Goal: Transaction & Acquisition: Purchase product/service

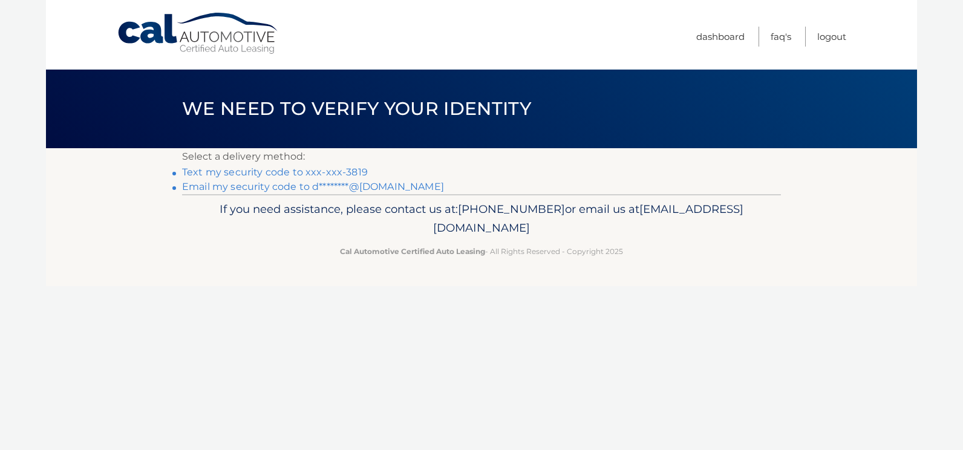
click at [298, 171] on link "Text my security code to xxx-xxx-3819" at bounding box center [275, 171] width 186 height 11
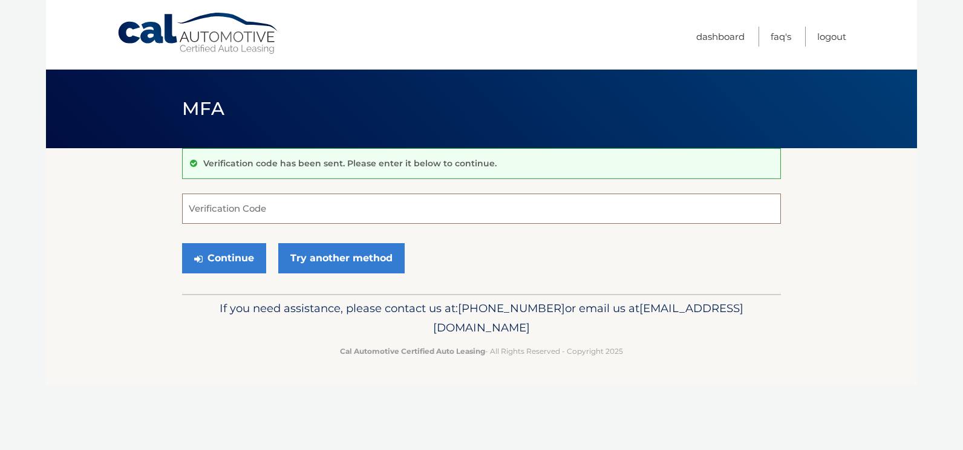
click at [297, 218] on input "Verification Code" at bounding box center [481, 209] width 599 height 30
type input "616640"
click at [252, 256] on button "Continue" at bounding box center [224, 258] width 84 height 30
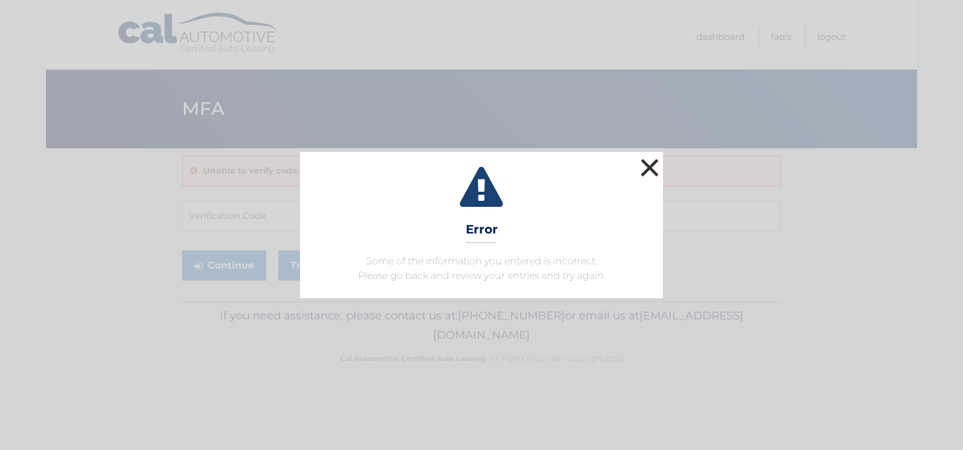
click at [654, 171] on button "×" at bounding box center [649, 167] width 24 height 24
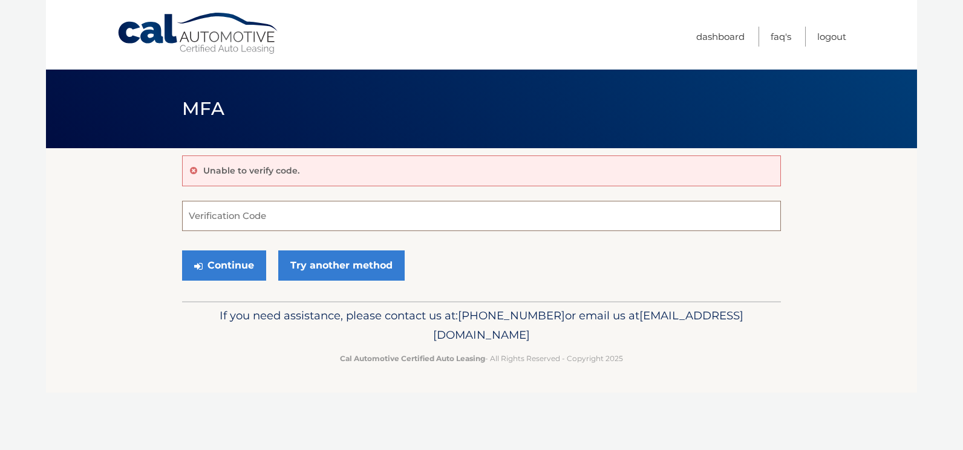
click at [218, 211] on input "Verification Code" at bounding box center [481, 216] width 599 height 30
type input "611640"
click at [232, 262] on button "Continue" at bounding box center [224, 265] width 84 height 30
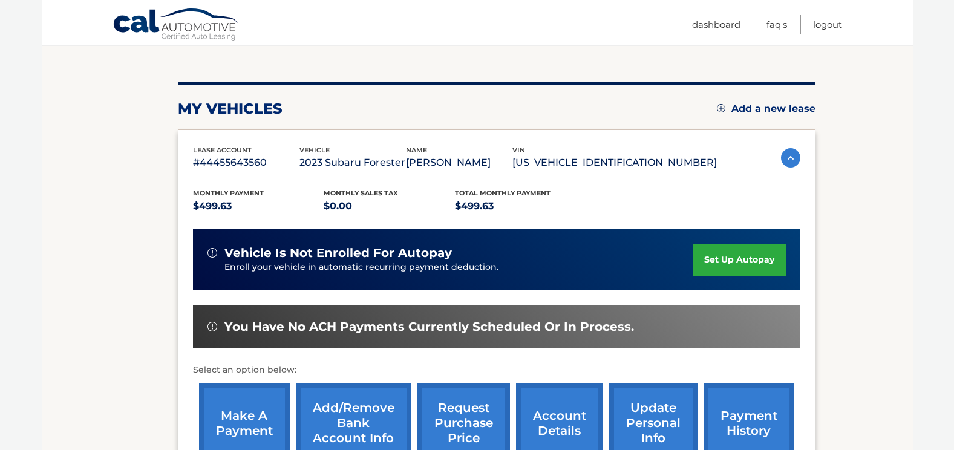
scroll to position [181, 0]
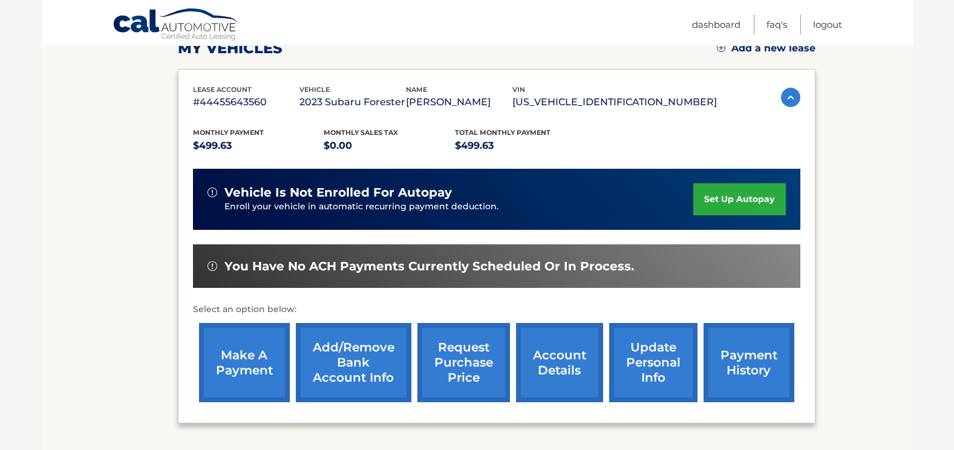
click at [244, 355] on link "make a payment" at bounding box center [244, 362] width 91 height 79
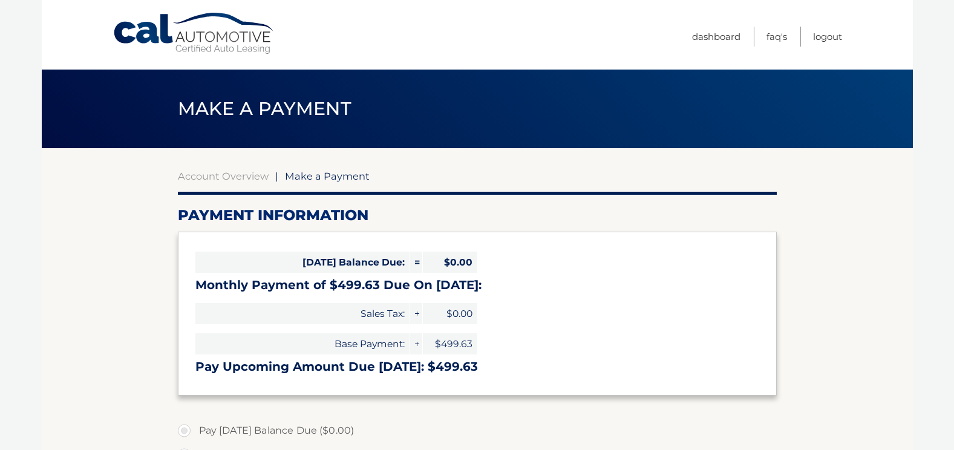
select select "ZDc0ZmRkZWMtNmE1NS00MjJhLTg0YjQtMjc2ZjIyY2FkODcw"
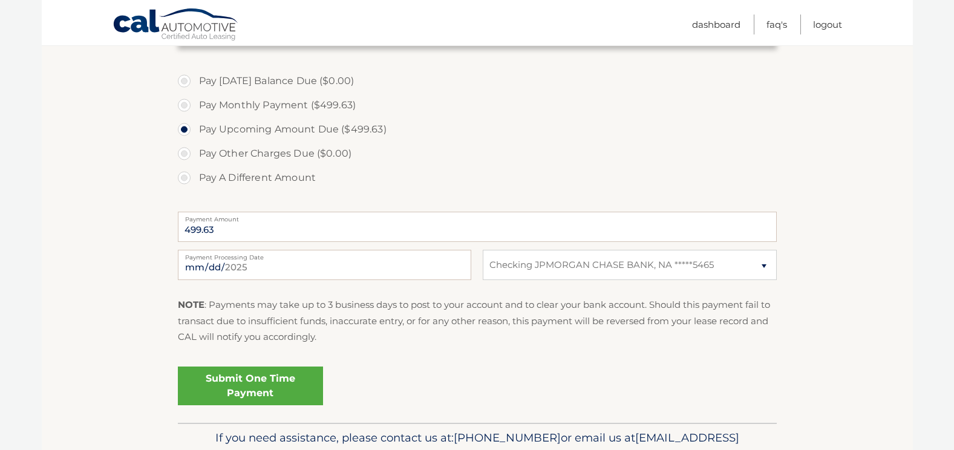
scroll to position [363, 0]
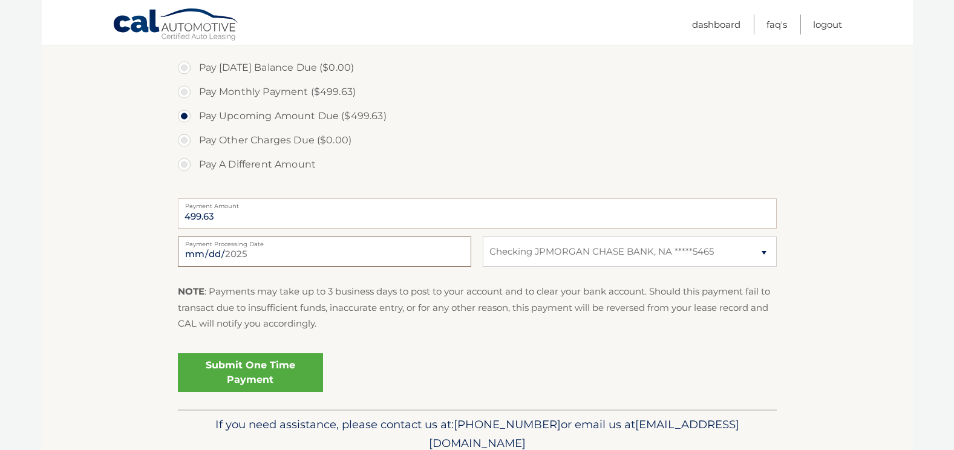
click at [301, 255] on input "2025-08-28" at bounding box center [324, 251] width 293 height 30
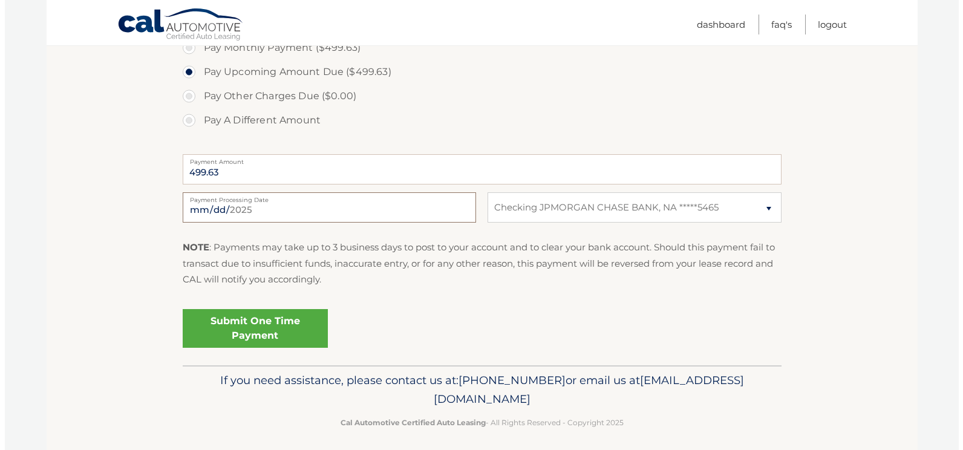
scroll to position [414, 0]
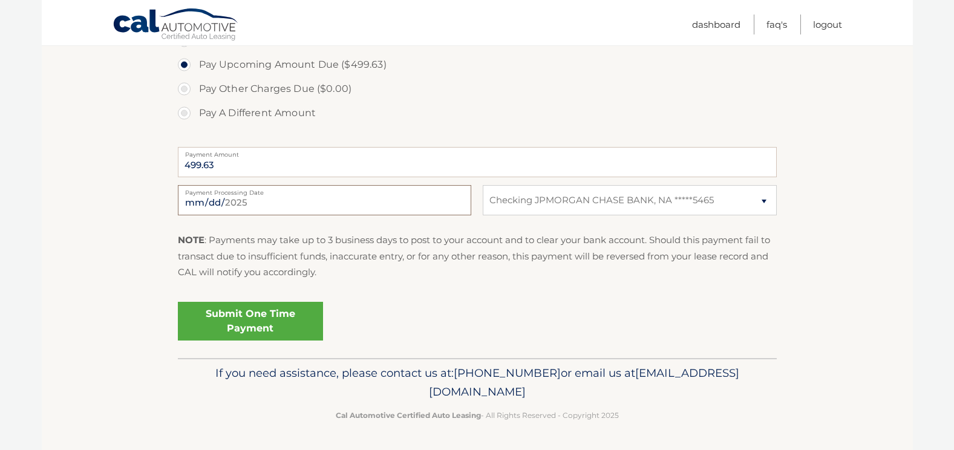
click at [308, 209] on input "2025-08-28" at bounding box center [324, 200] width 293 height 30
click at [321, 204] on input "2025-09-02" at bounding box center [324, 200] width 293 height 30
type input "2025-08-29"
click at [569, 301] on div "Submit One Time Payment" at bounding box center [477, 319] width 599 height 44
click at [266, 323] on link "Submit One Time Payment" at bounding box center [250, 321] width 145 height 39
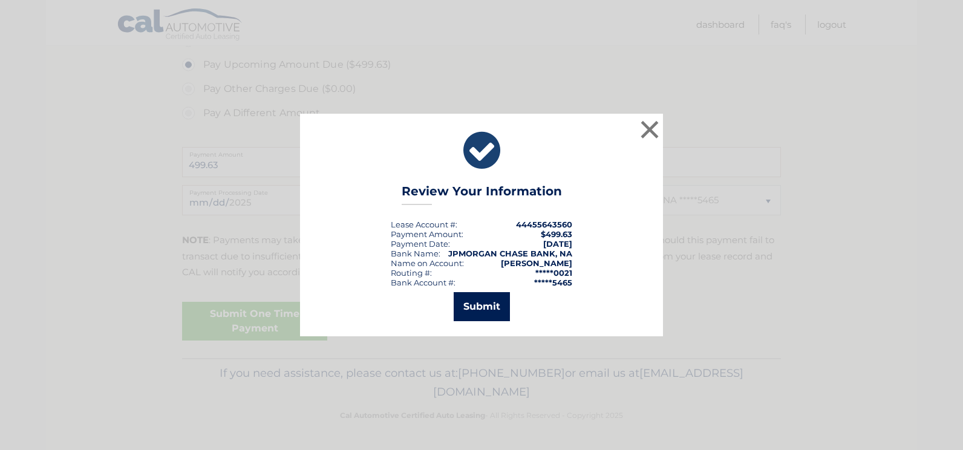
click at [490, 308] on button "Submit" at bounding box center [482, 306] width 56 height 29
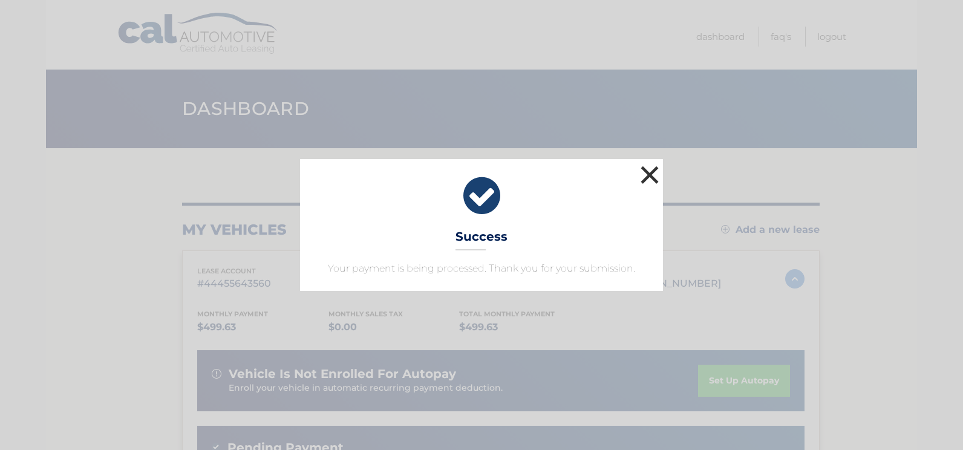
click at [651, 177] on button "×" at bounding box center [649, 175] width 24 height 24
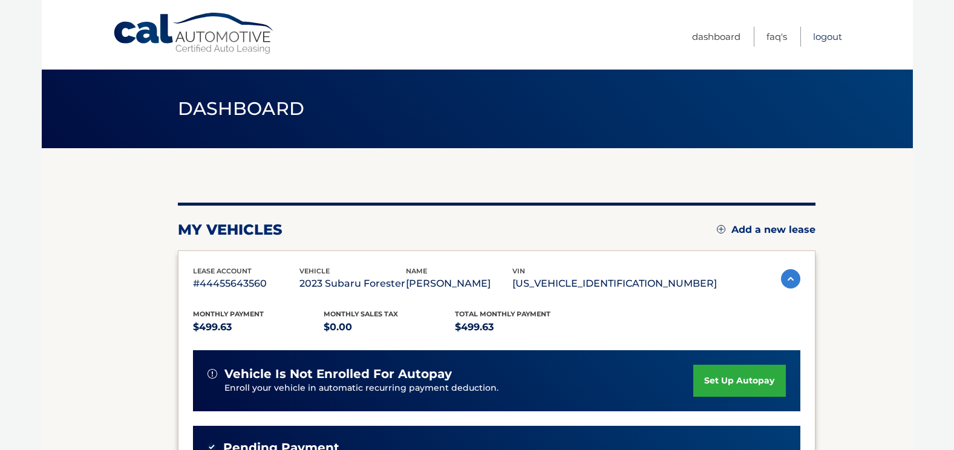
drag, startPoint x: 830, startPoint y: 33, endPoint x: 820, endPoint y: 33, distance: 9.7
click at [830, 33] on link "Logout" at bounding box center [827, 37] width 29 height 20
